Goal: Book appointment/travel/reservation

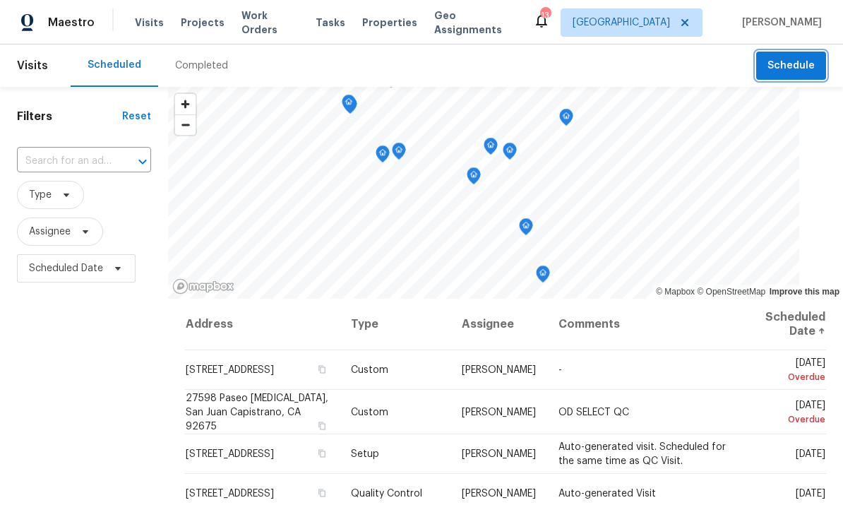
click at [791, 68] on span "Schedule" at bounding box center [790, 66] width 47 height 18
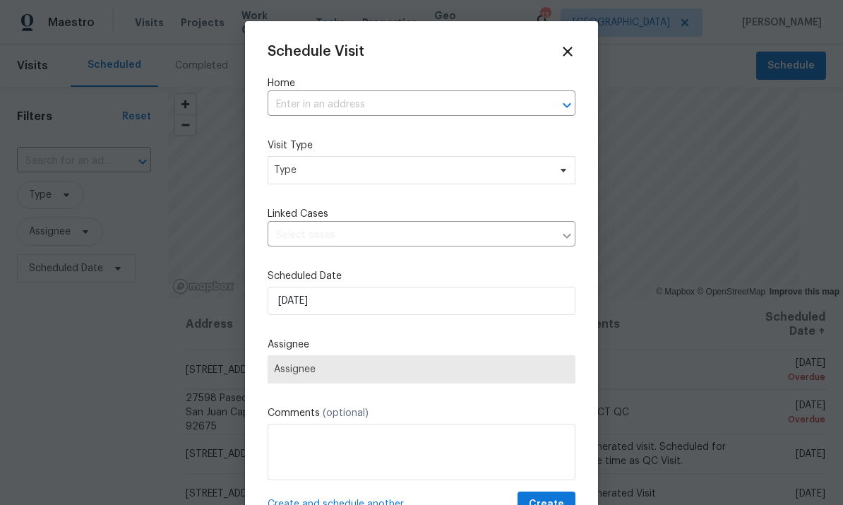
click at [463, 102] on input "text" at bounding box center [402, 105] width 268 height 22
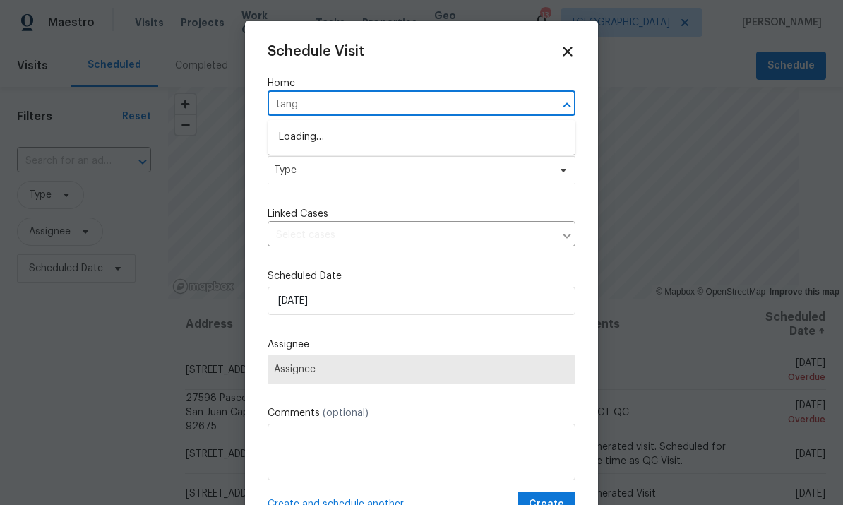
type input "tango"
click at [408, 139] on li "[STREET_ADDRESS]" at bounding box center [422, 137] width 308 height 23
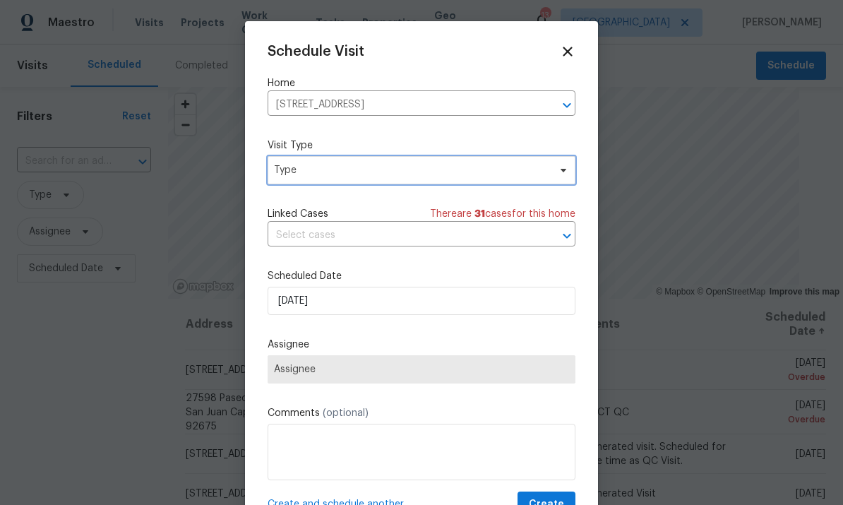
click at [510, 159] on span "Type" at bounding box center [422, 170] width 308 height 28
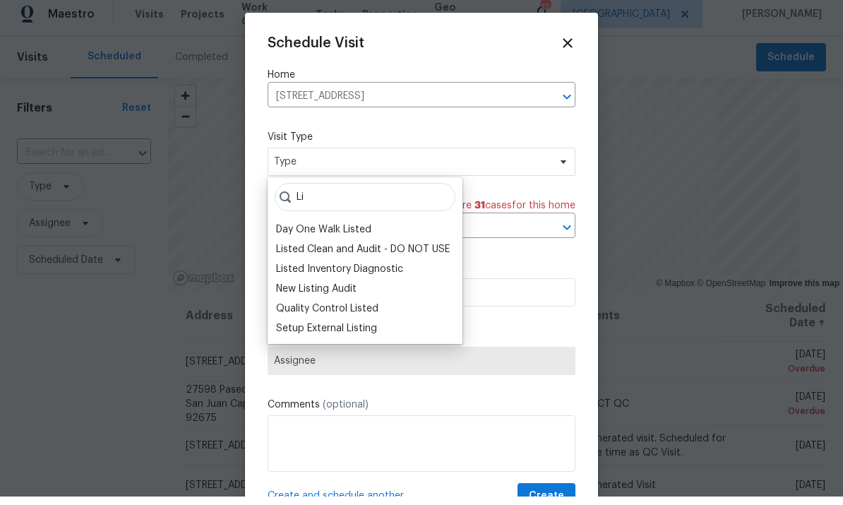
type input "L"
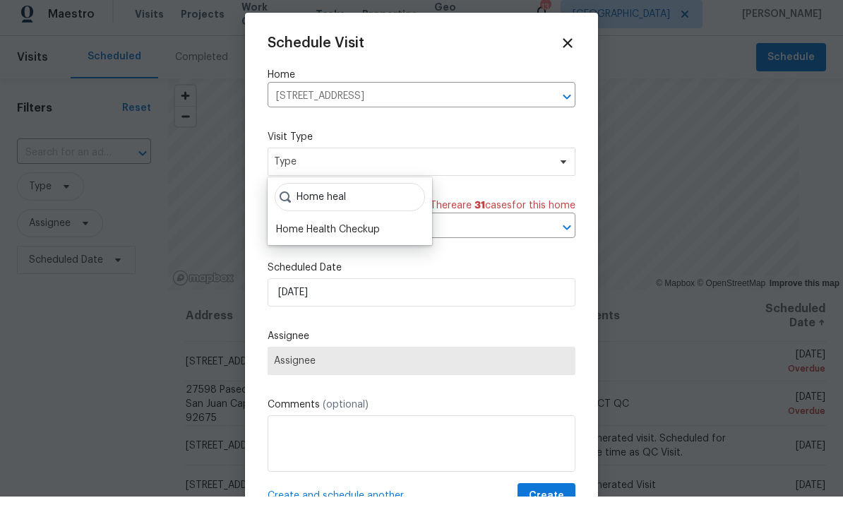
scroll to position [8, 0]
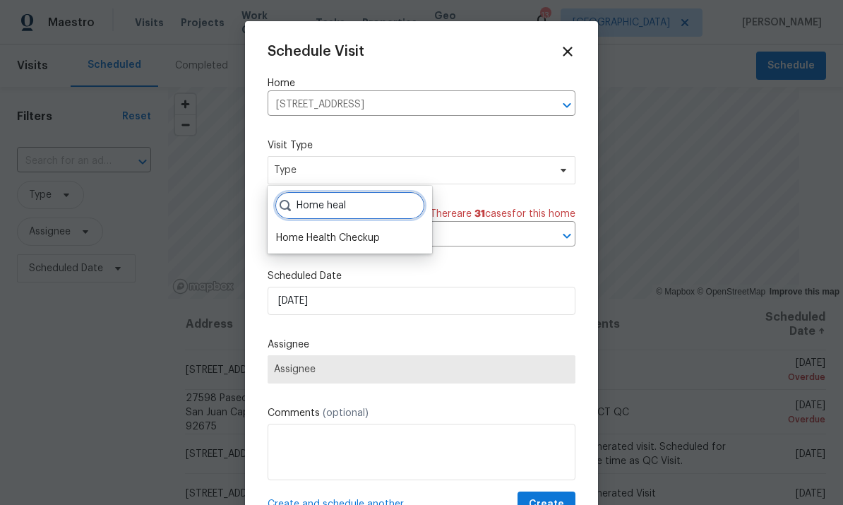
type input "Home heal"
click at [347, 231] on div "Home Health Checkup" at bounding box center [328, 238] width 104 height 14
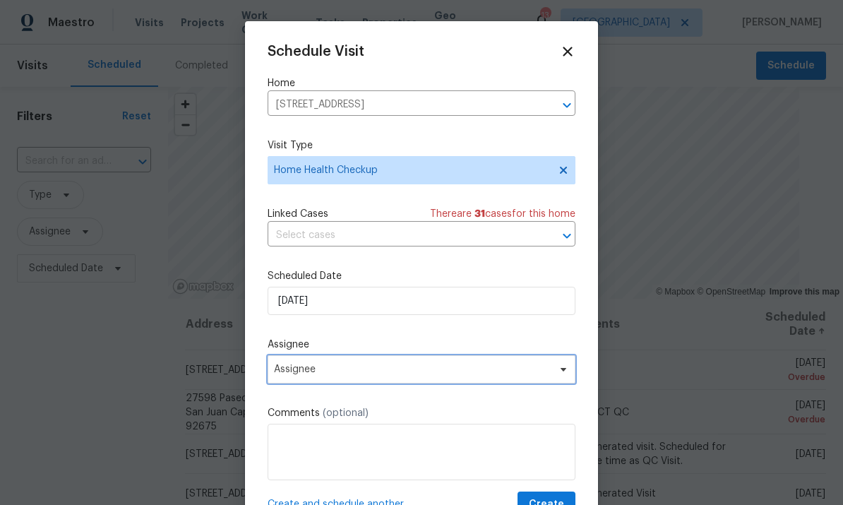
click at [462, 366] on span "Assignee" at bounding box center [422, 369] width 308 height 28
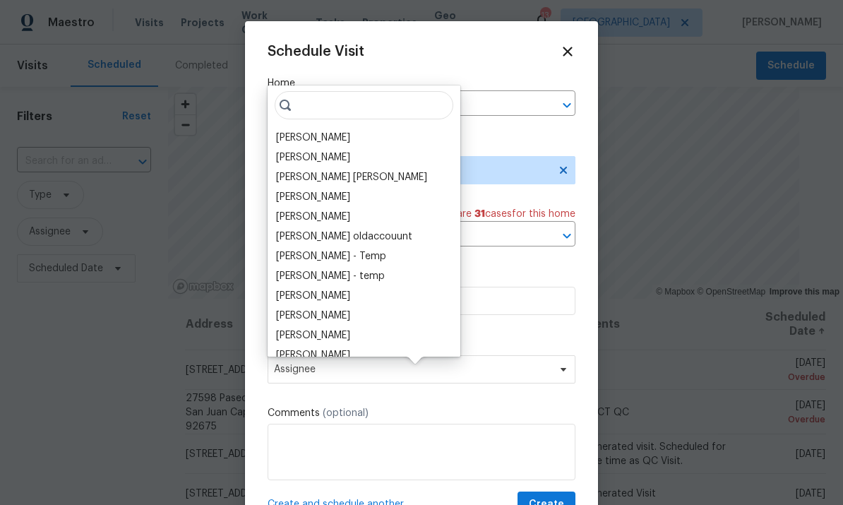
click at [325, 131] on div "[PERSON_NAME]" at bounding box center [313, 138] width 74 height 14
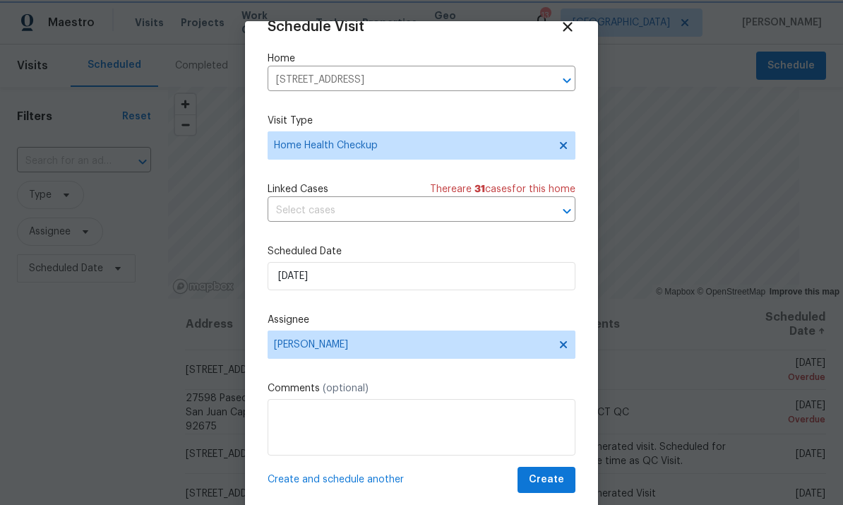
scroll to position [28, 0]
click at [551, 477] on span "Create" at bounding box center [546, 480] width 35 height 18
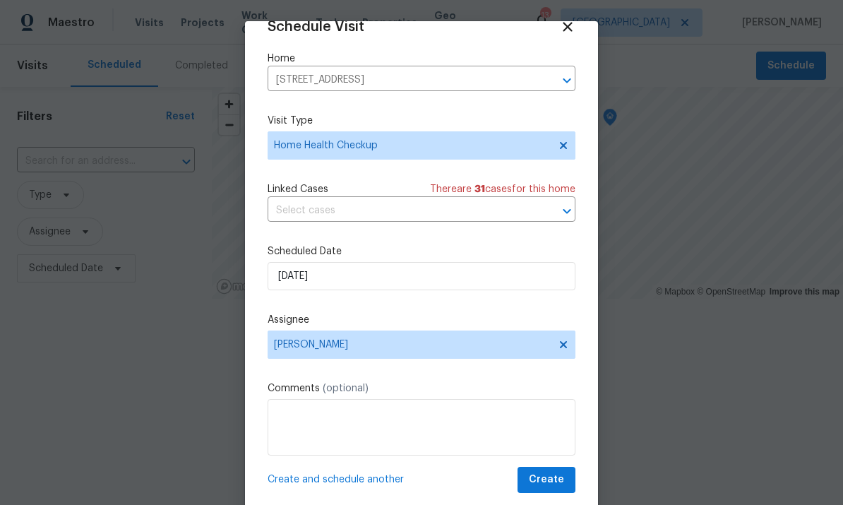
scroll to position [0, 0]
